Goal: Navigation & Orientation: Find specific page/section

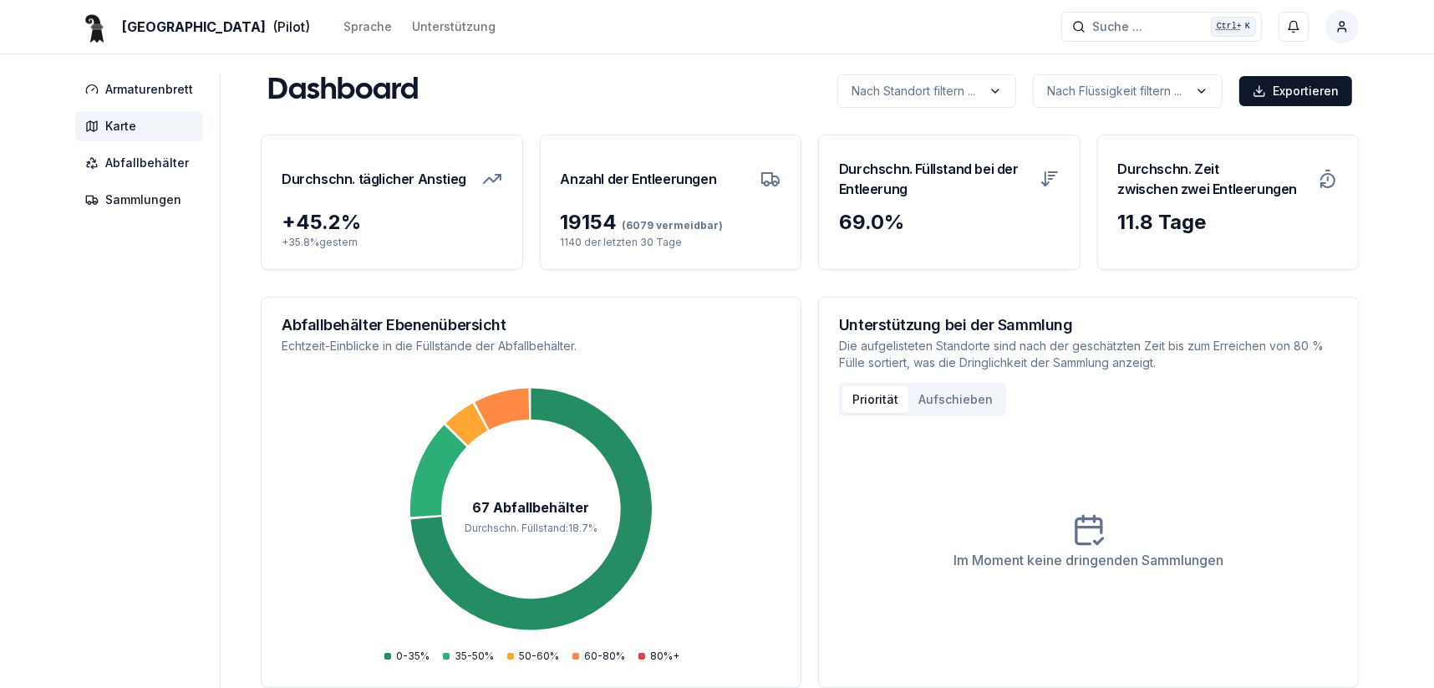
click at [110, 130] on span "Karte" at bounding box center [120, 126] width 31 height 17
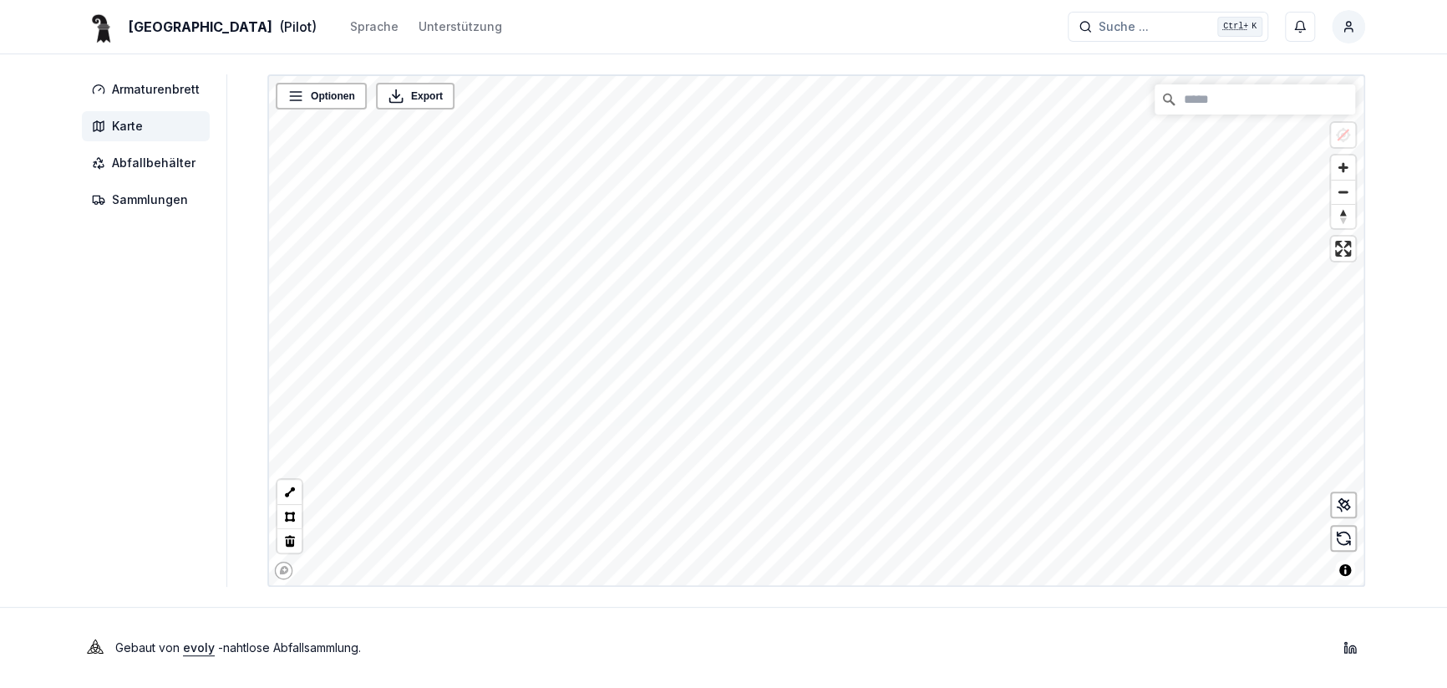
click at [846, 592] on div "Basel (Pilot) Sprache Unterstützung Suche ... Suche ... Ctrl+ K Roland Oberli A…" at bounding box center [723, 344] width 1447 height 688
click at [917, 627] on div "Basel (Pilot) Sprache Unterstützung Suche ... Suche ... Ctrl+ K Roland Oberli A…" at bounding box center [723, 344] width 1447 height 688
click at [887, 620] on div "Basel (Pilot) Sprache Unterstützung Suche ... Suche ... Ctrl+ K Roland Oberli A…" at bounding box center [723, 344] width 1447 height 688
click at [844, 609] on div "Basel (Pilot) Sprache Unterstützung Suche ... Suche ... Ctrl+ K Roland Oberli A…" at bounding box center [723, 344] width 1447 height 688
click at [230, 502] on div "Armaturenbrett Karte Abfallbehälter Sammlungen Optionen Export © Mapbox © OpenS…" at bounding box center [723, 330] width 1337 height 512
